Goal: Navigation & Orientation: Find specific page/section

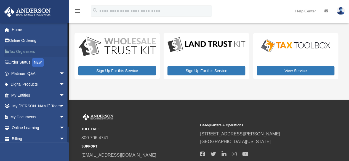
click at [20, 52] on link "Tax Organizers" at bounding box center [38, 51] width 69 height 11
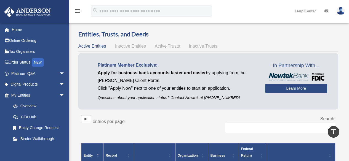
scroll to position [107, 0]
